Goal: Information Seeking & Learning: Learn about a topic

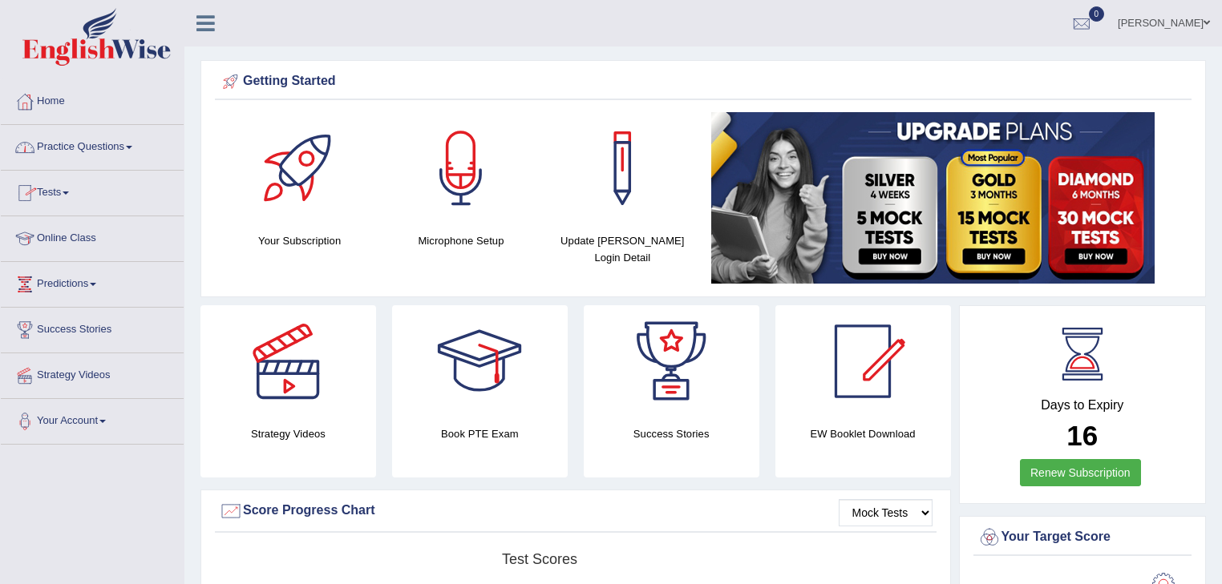
click at [131, 143] on link "Practice Questions" at bounding box center [92, 145] width 183 height 40
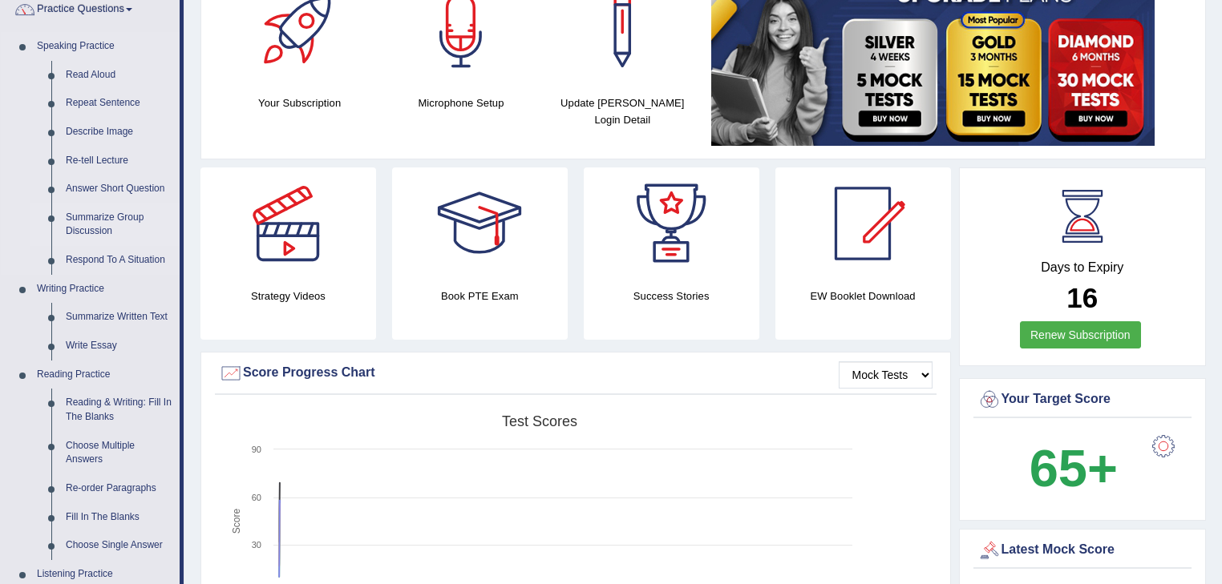
scroll to position [192, 0]
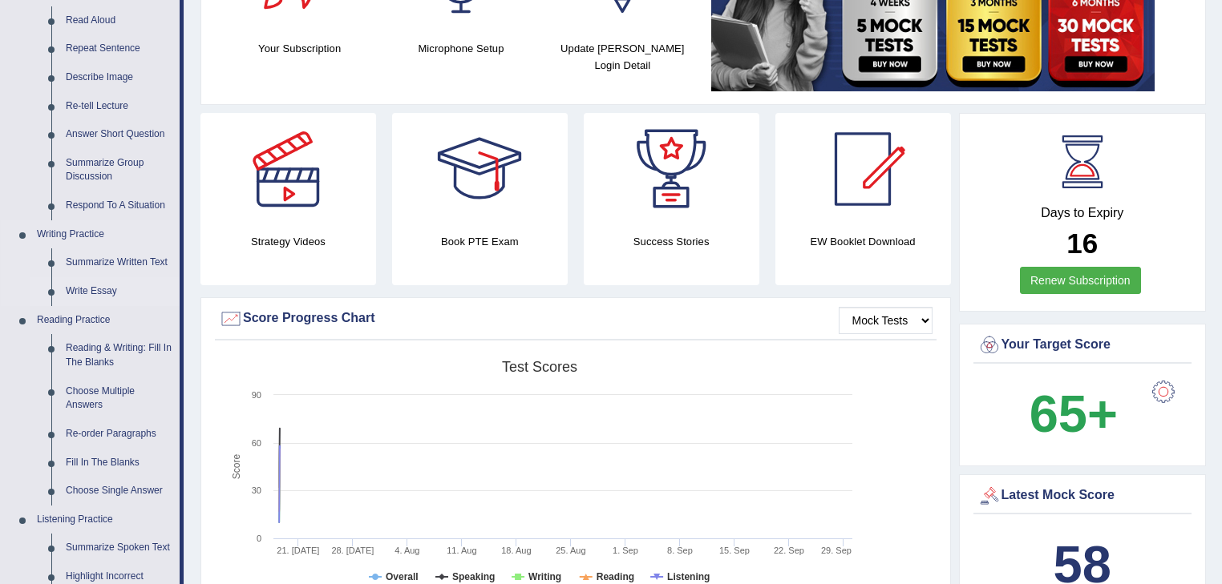
click at [107, 290] on link "Write Essay" at bounding box center [119, 291] width 121 height 29
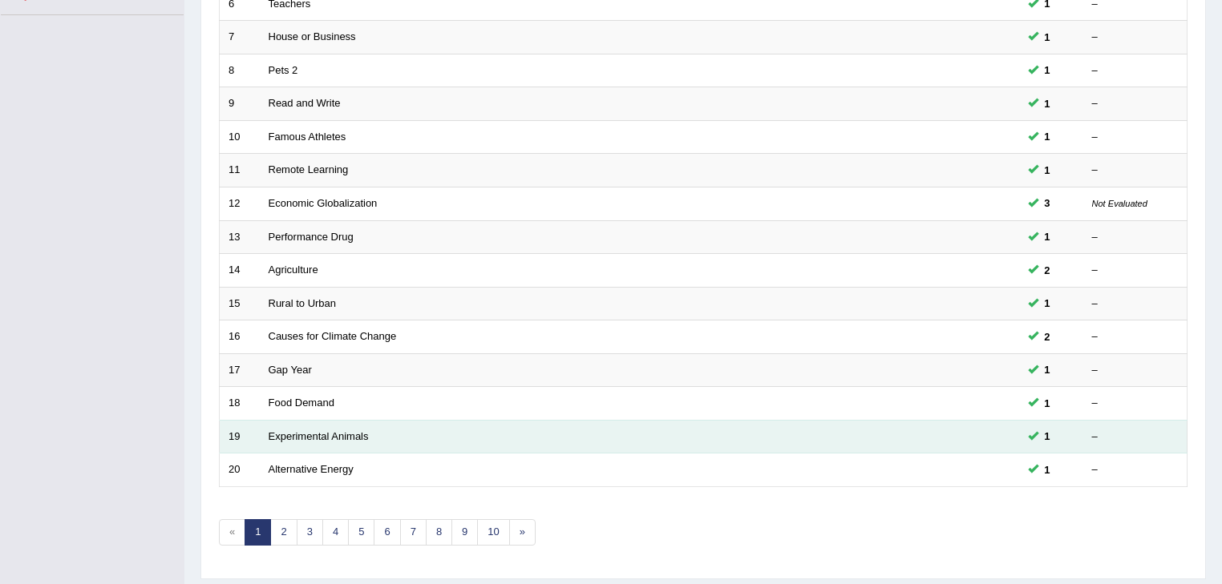
scroll to position [472, 0]
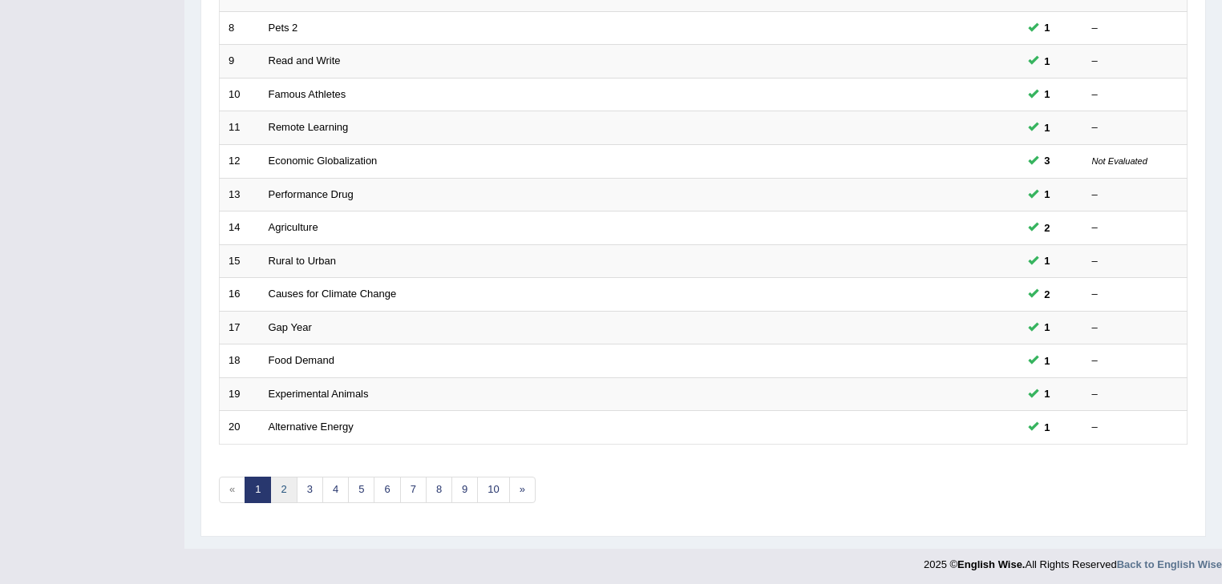
click at [282, 485] on link "2" at bounding box center [283, 490] width 26 height 26
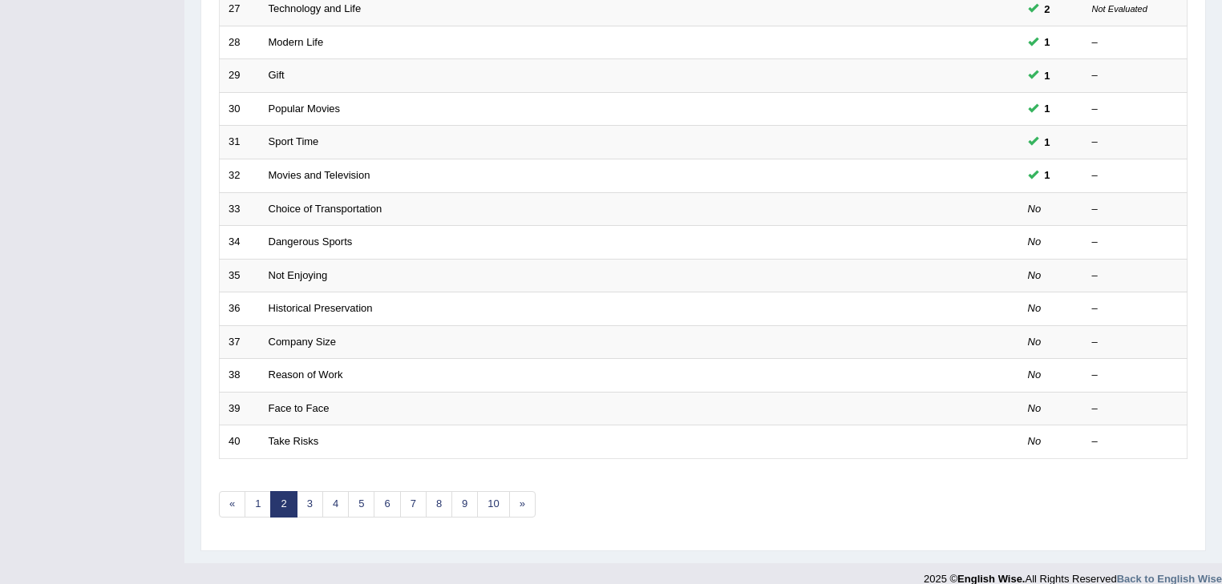
scroll to position [472, 0]
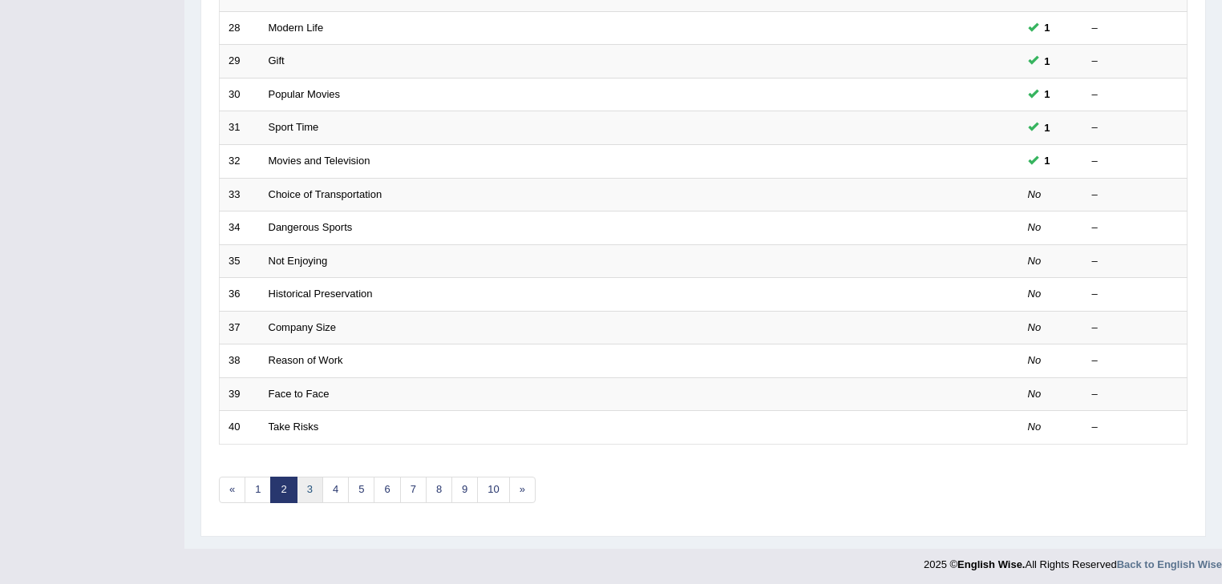
click at [308, 487] on link "3" at bounding box center [310, 490] width 26 height 26
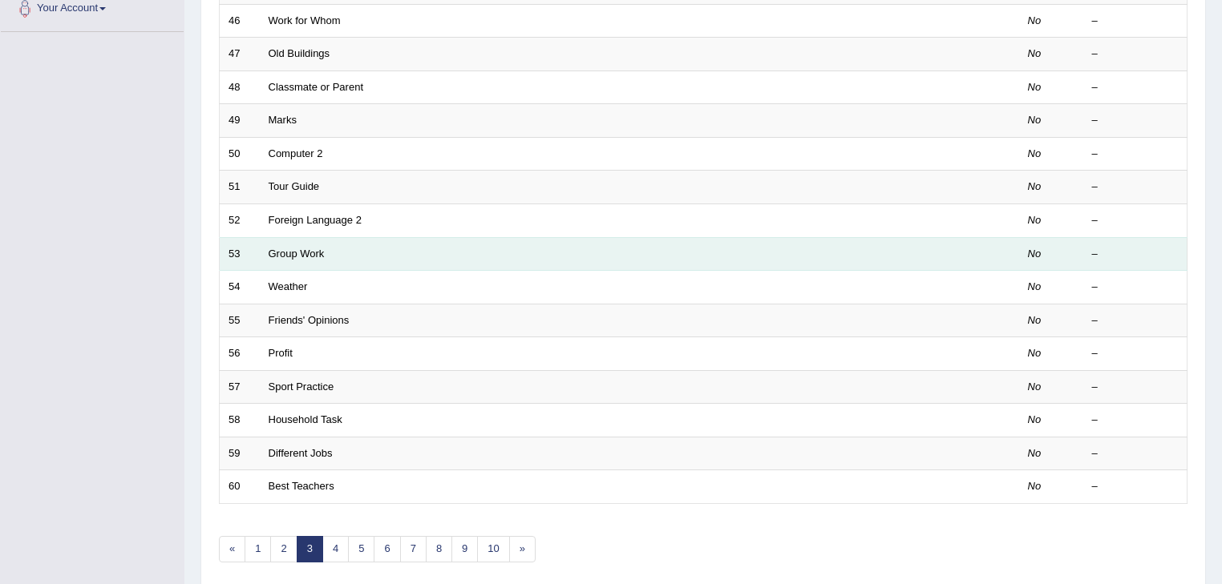
scroll to position [472, 0]
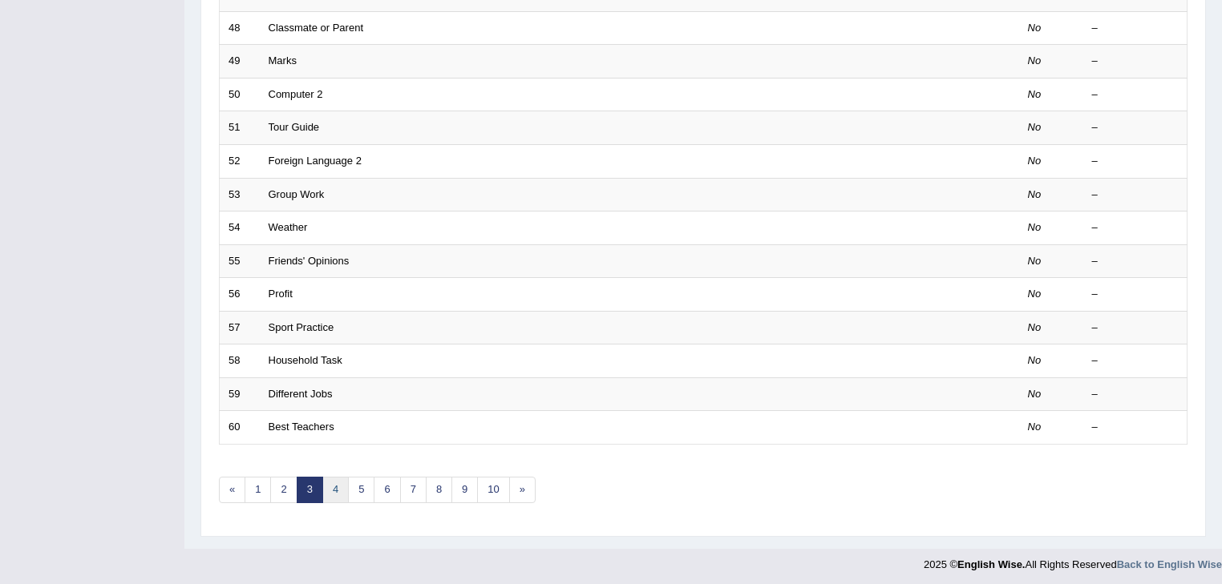
click at [334, 487] on link "4" at bounding box center [335, 490] width 26 height 26
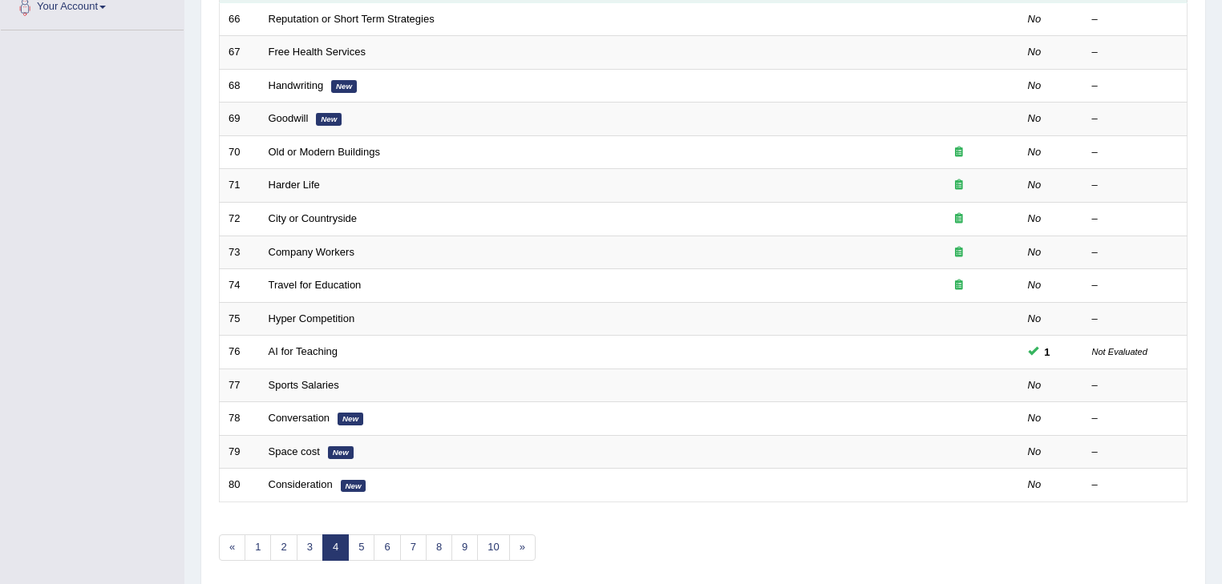
scroll to position [449, 0]
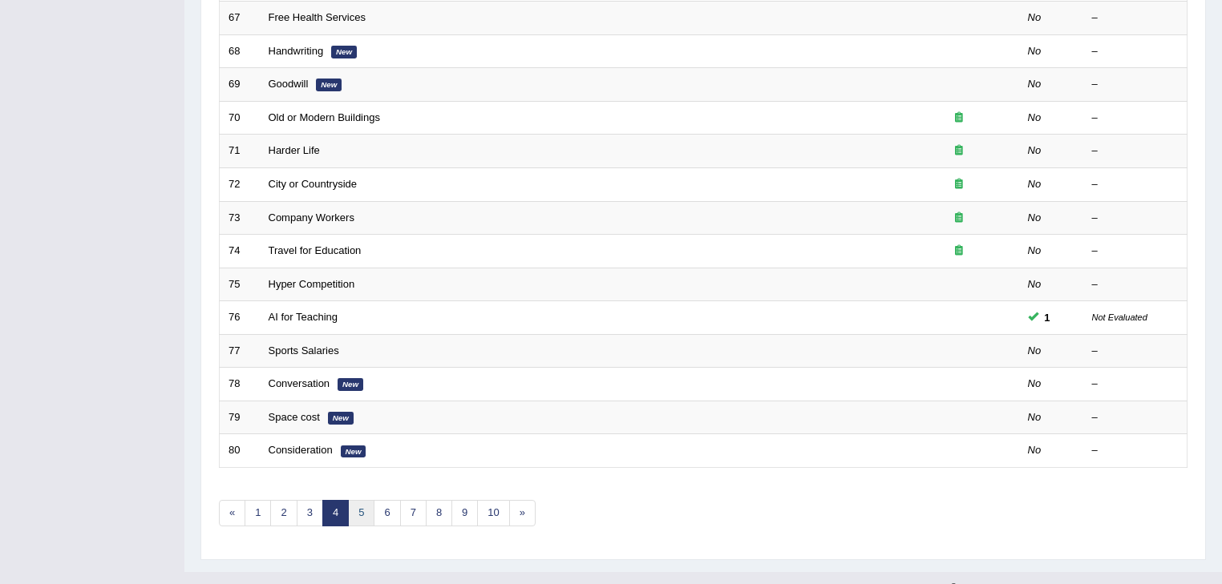
click at [360, 506] on link "5" at bounding box center [361, 513] width 26 height 26
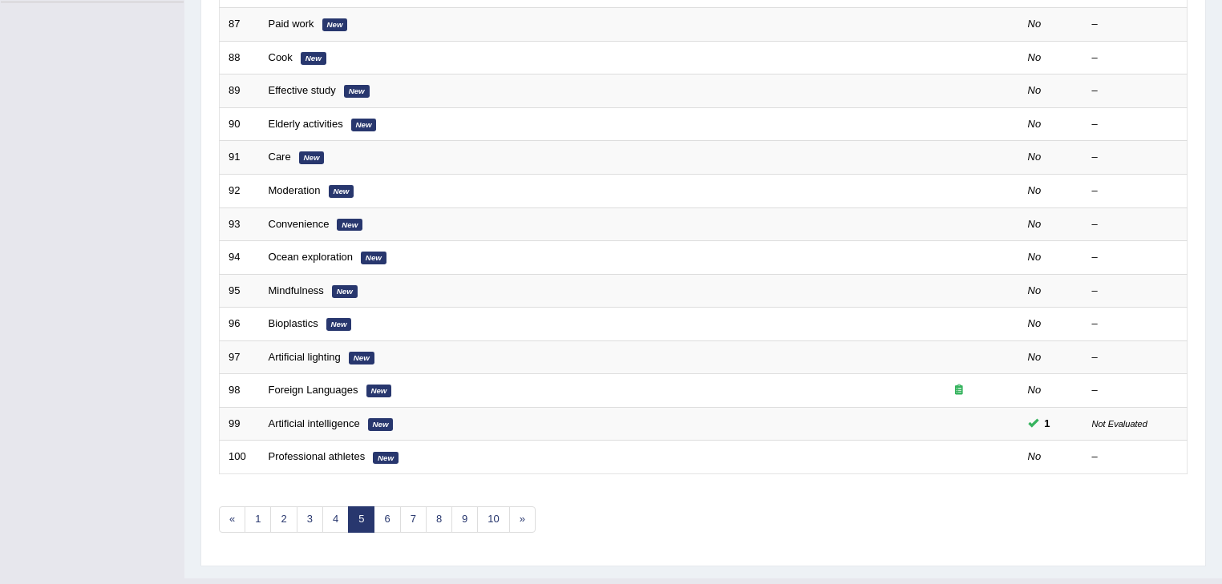
scroll to position [472, 0]
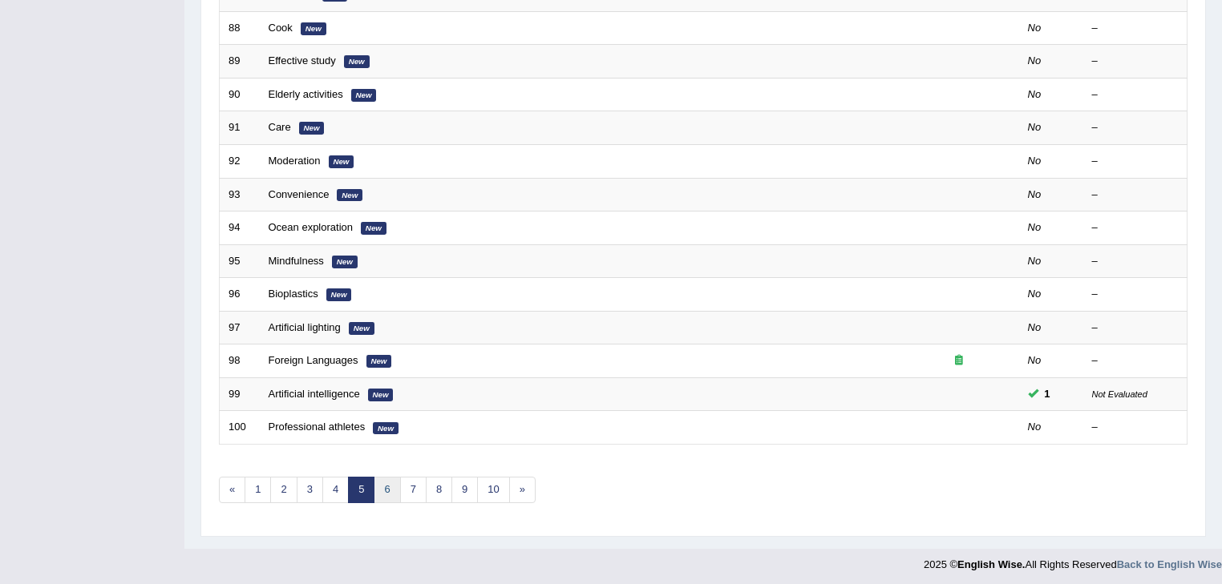
click at [388, 487] on link "6" at bounding box center [387, 490] width 26 height 26
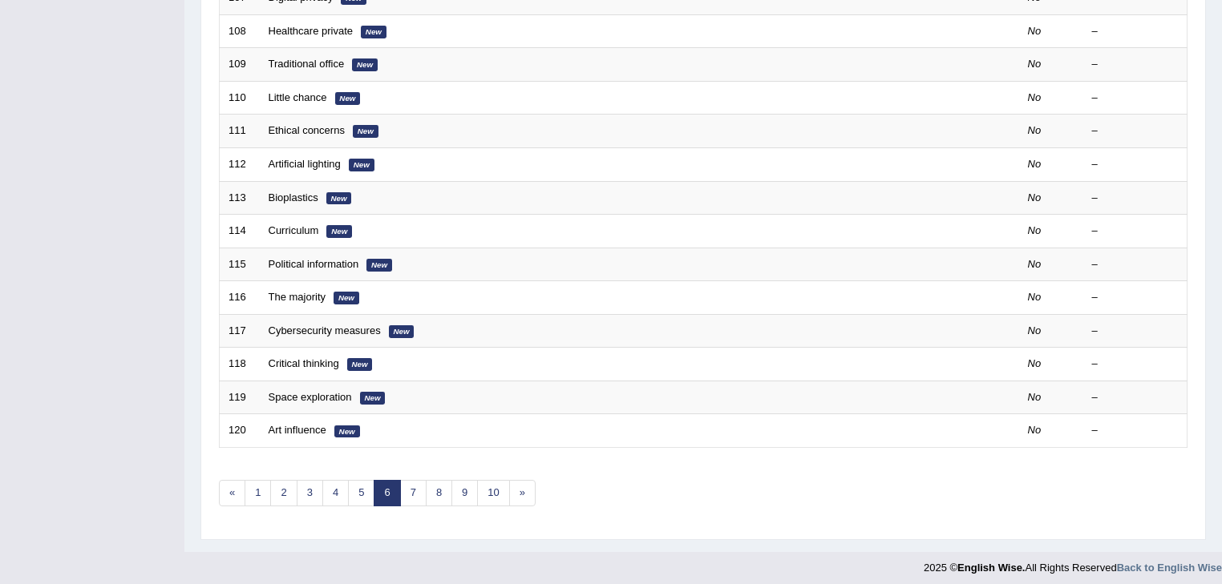
scroll to position [472, 0]
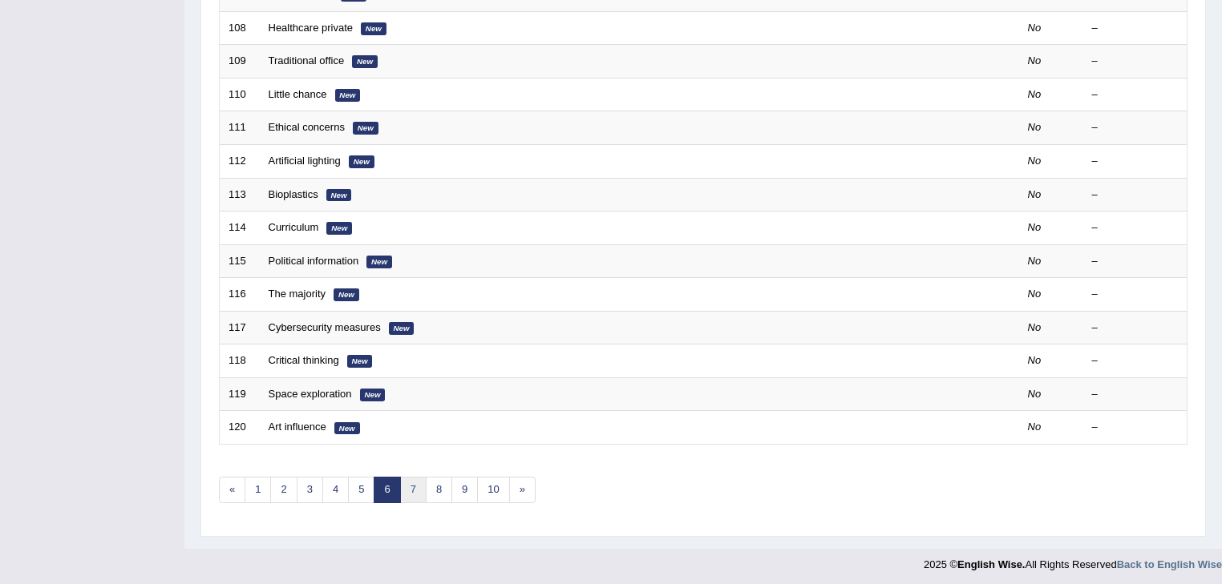
click at [413, 487] on link "7" at bounding box center [413, 490] width 26 height 26
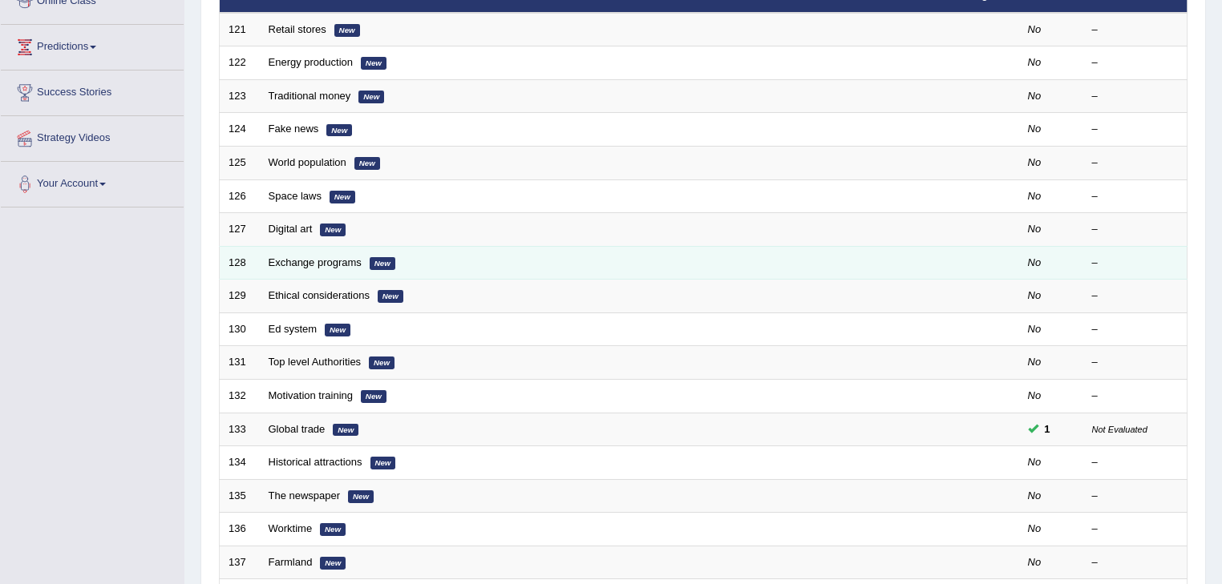
scroll to position [257, 0]
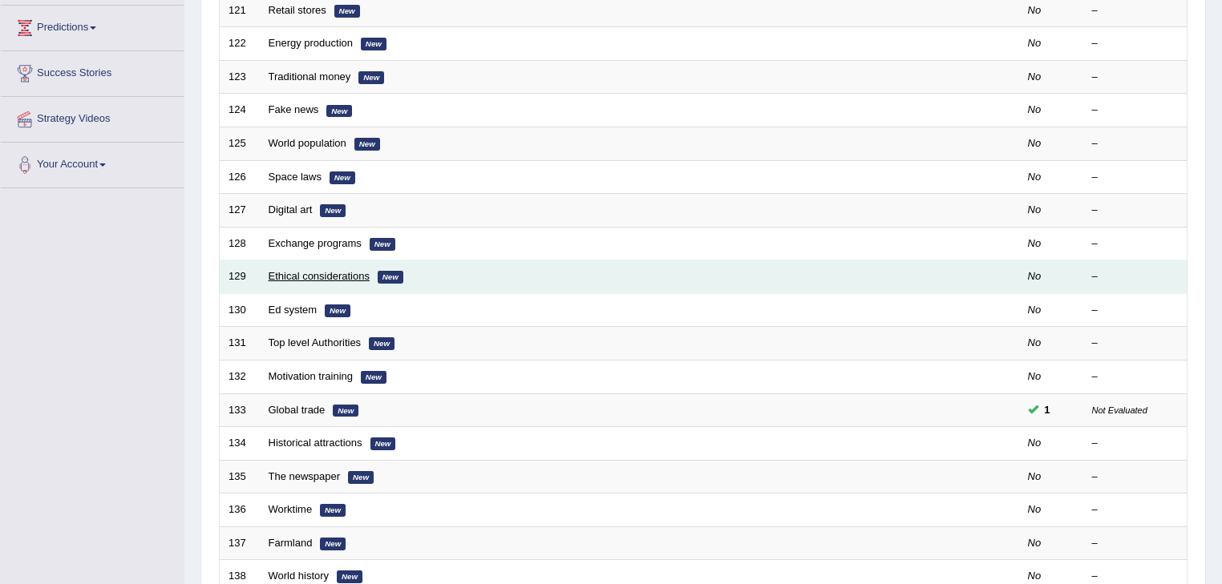
click at [354, 277] on link "Ethical considerations" at bounding box center [319, 276] width 101 height 12
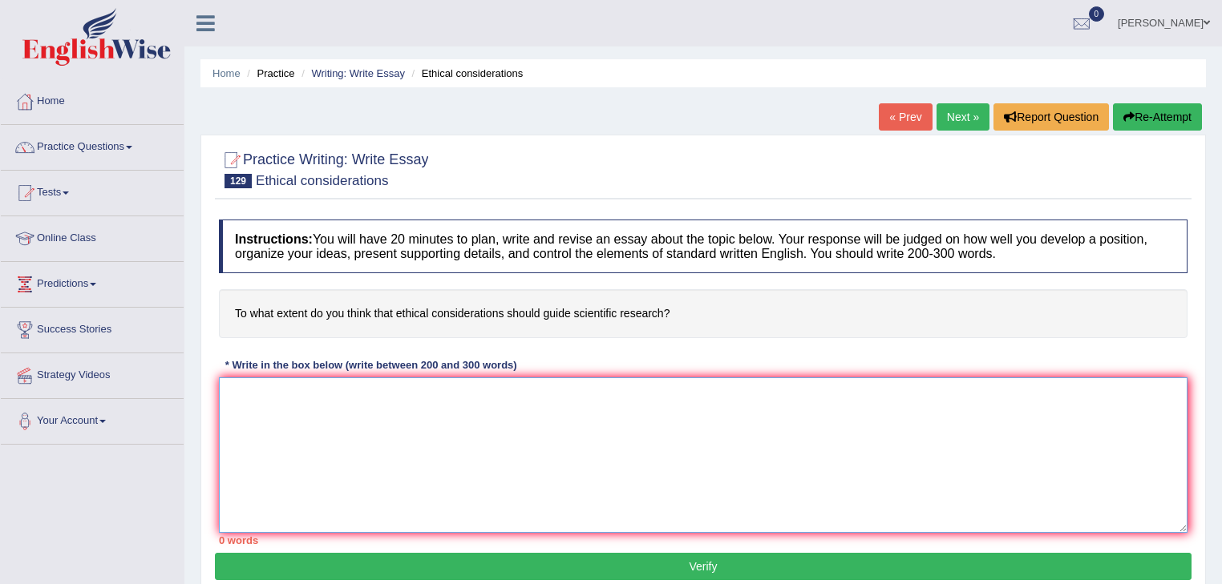
click at [326, 432] on textarea at bounding box center [703, 456] width 968 height 156
type textarea "I"
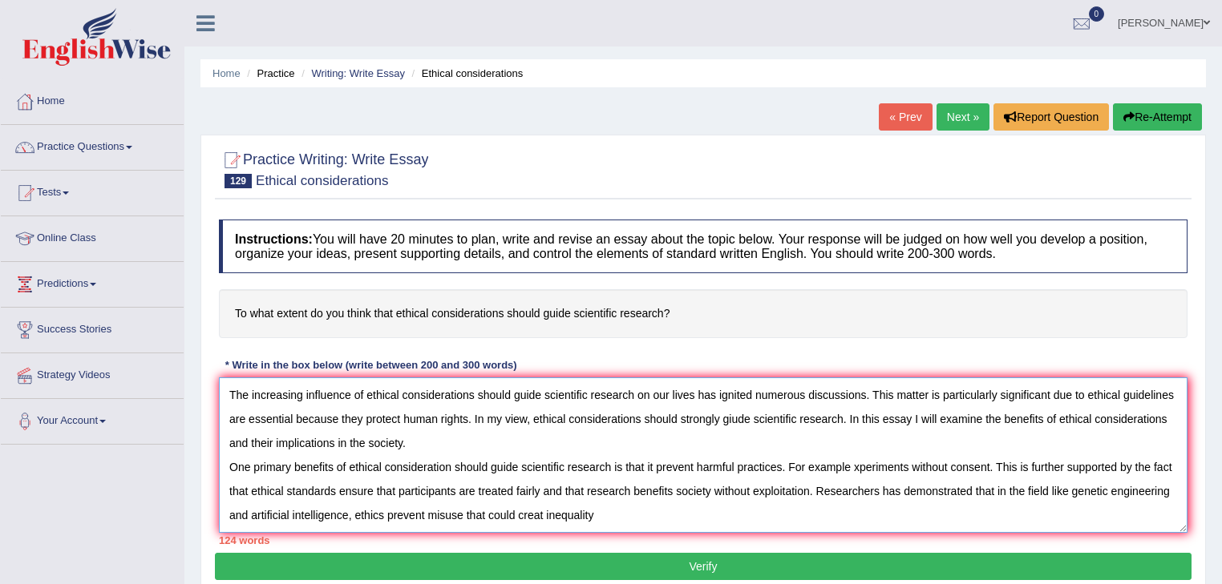
click at [542, 511] on textarea "The increasing influence of ethical considerations should guide scientific rese…" at bounding box center [703, 456] width 968 height 156
click at [616, 523] on textarea "The increasing influence of ethical considerations should guide scientific rese…" at bounding box center [703, 456] width 968 height 156
type textarea "The increasing influence of ethical considerations should guide scientific rese…"
